Goal: Transaction & Acquisition: Purchase product/service

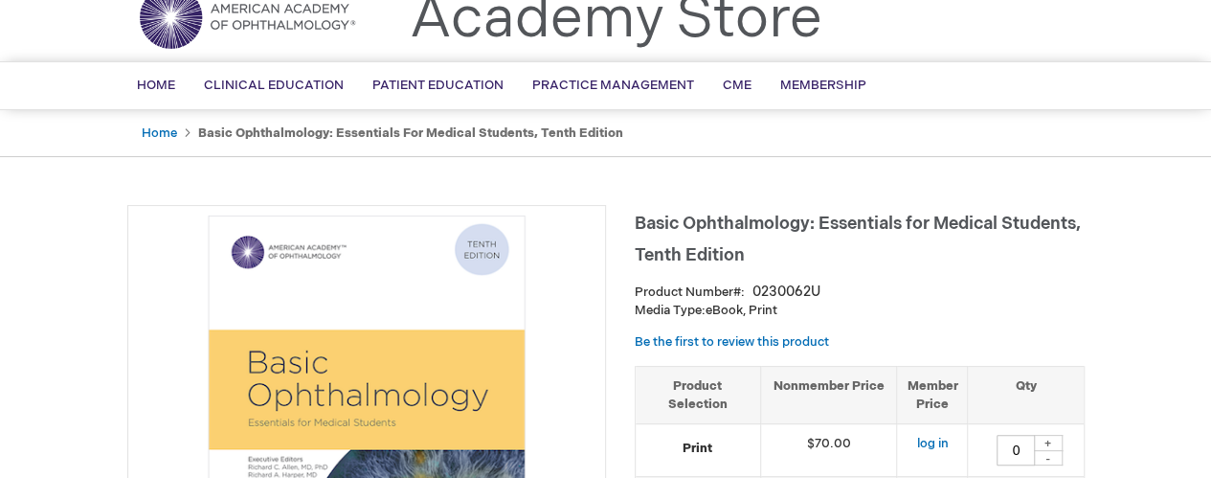
scroll to position [80, 0]
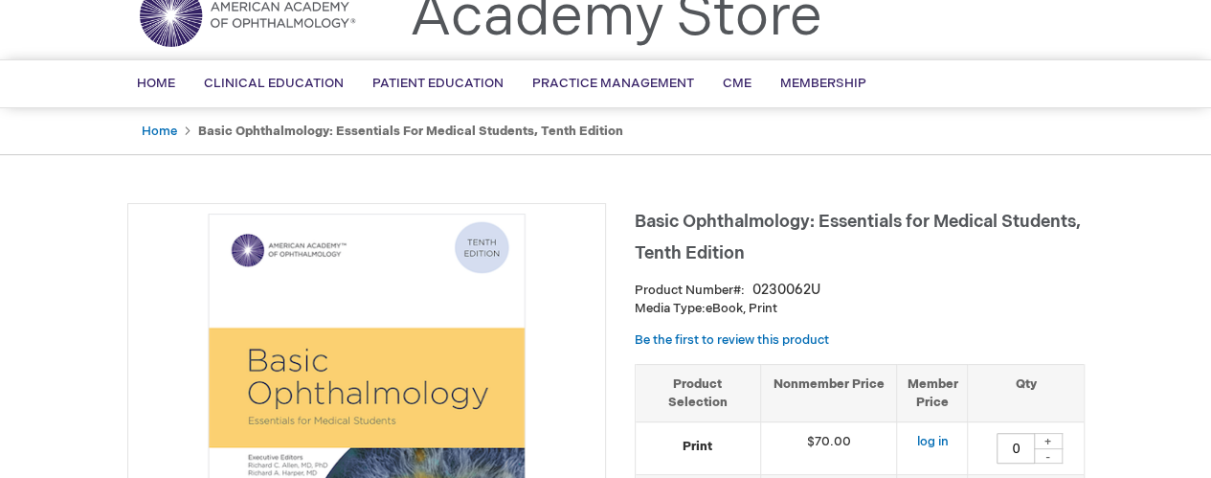
click at [740, 228] on span "Basic Ophthalmology: Essentials for Medical Students, Tenth Edition" at bounding box center [858, 238] width 446 height 52
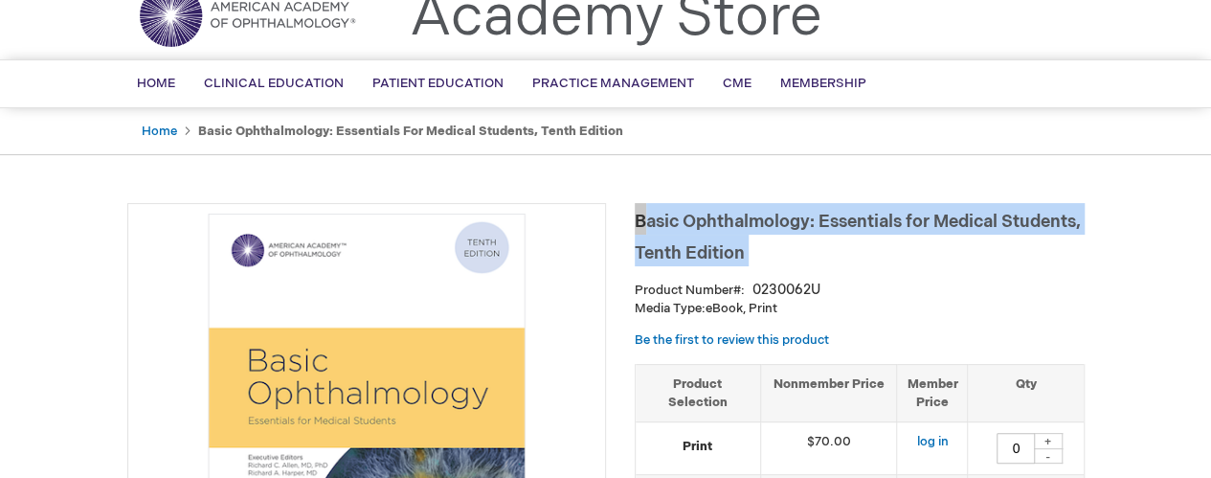
click at [740, 228] on span "Basic Ophthalmology: Essentials for Medical Students, Tenth Edition" at bounding box center [858, 238] width 446 height 52
click at [733, 216] on span "Basic Ophthalmology: Essentials for Medical Students, Tenth Edition" at bounding box center [858, 238] width 446 height 52
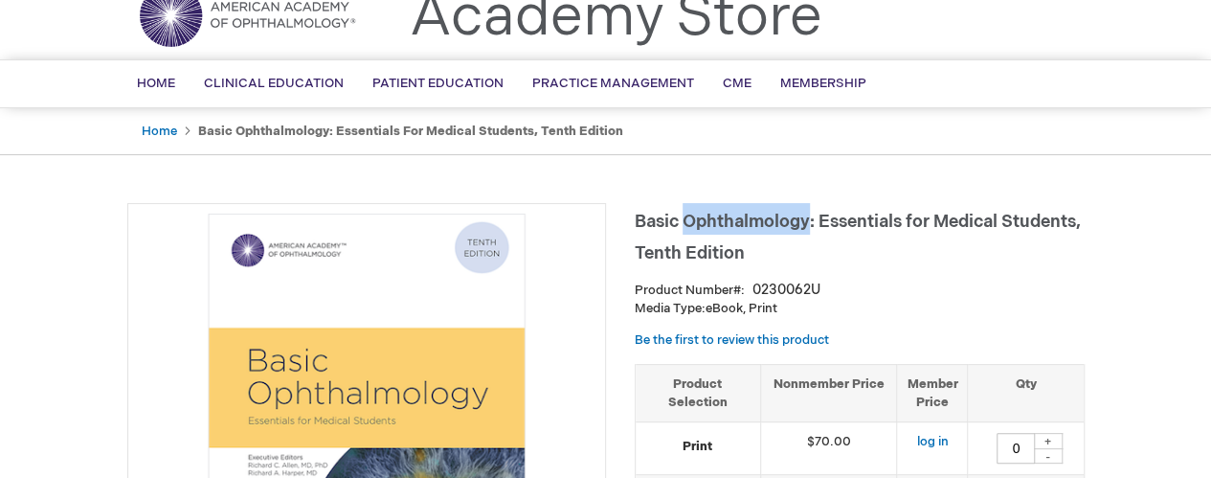
click at [733, 216] on span "Basic Ophthalmology: Essentials for Medical Students, Tenth Edition" at bounding box center [858, 238] width 446 height 52
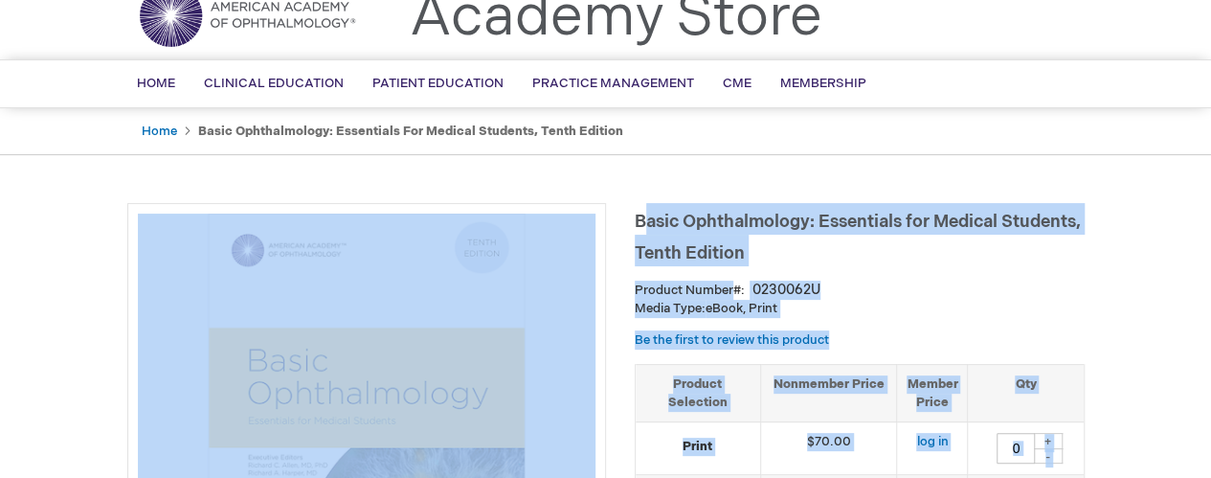
drag, startPoint x: 630, startPoint y: 221, endPoint x: 642, endPoint y: 215, distance: 13.7
click at [642, 215] on span "Basic Ophthalmology: Essentials for Medical Students, Tenth Edition" at bounding box center [858, 238] width 446 height 52
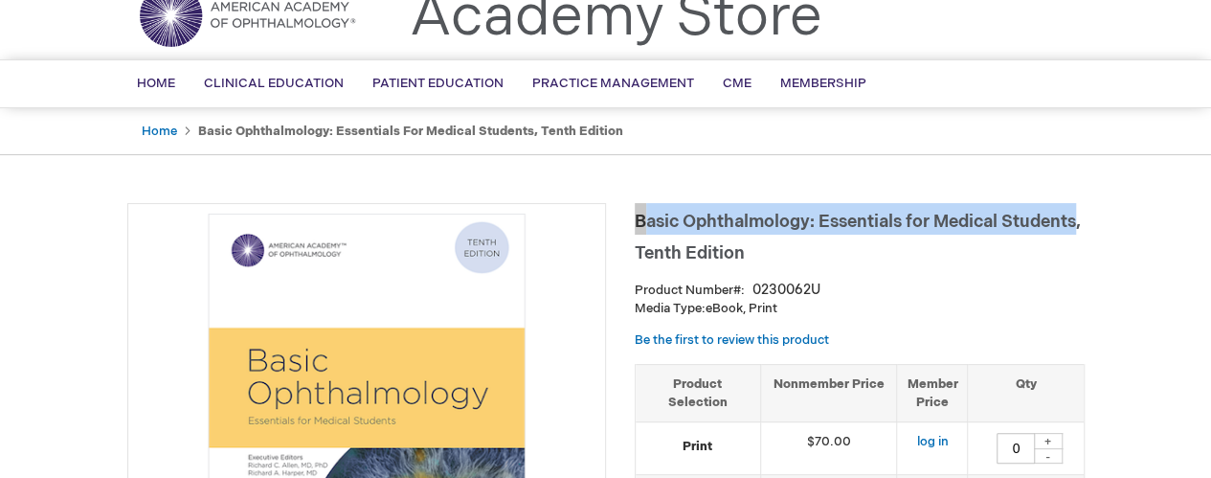
drag, startPoint x: 635, startPoint y: 215, endPoint x: 1076, endPoint y: 213, distance: 441.4
click at [1076, 213] on span "Basic Ophthalmology: Essentials for Medical Students, Tenth Edition" at bounding box center [858, 238] width 446 height 52
copy span "Basic Ophthalmology: Essentials for Medical Students"
